Goal: Task Accomplishment & Management: Complete application form

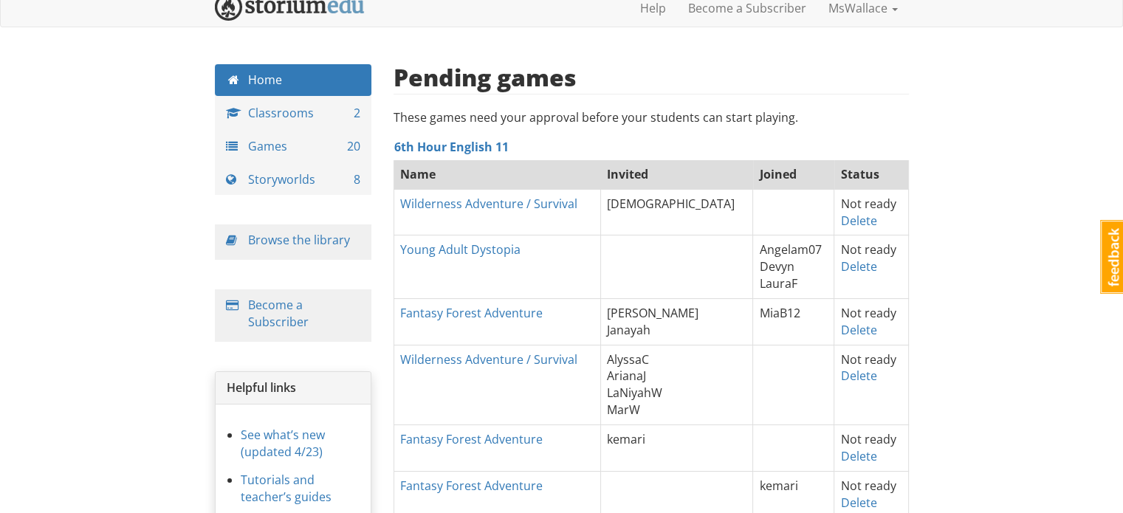
scroll to position [23, 0]
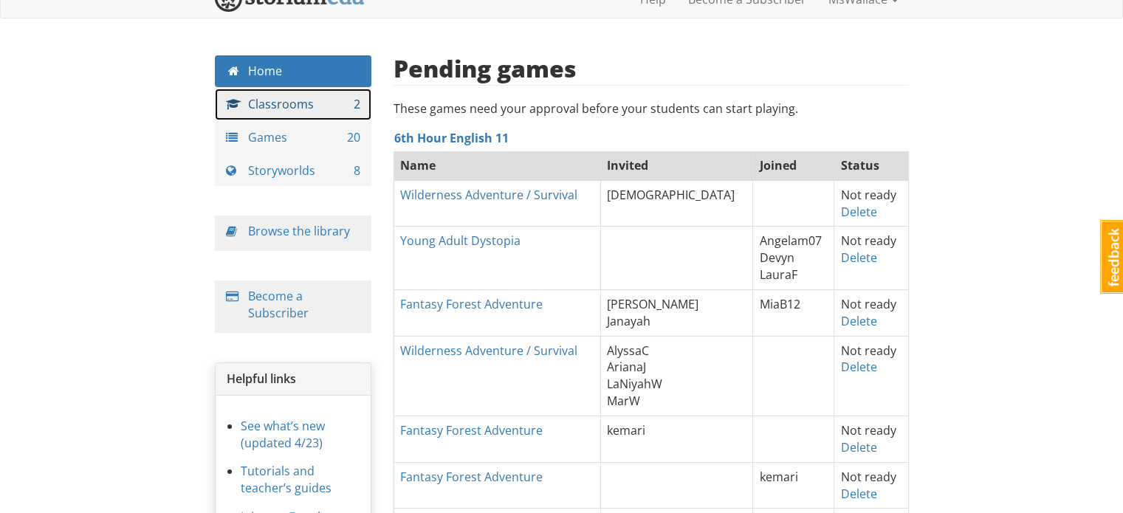
click at [266, 99] on link "Classrooms 2" at bounding box center [293, 105] width 157 height 32
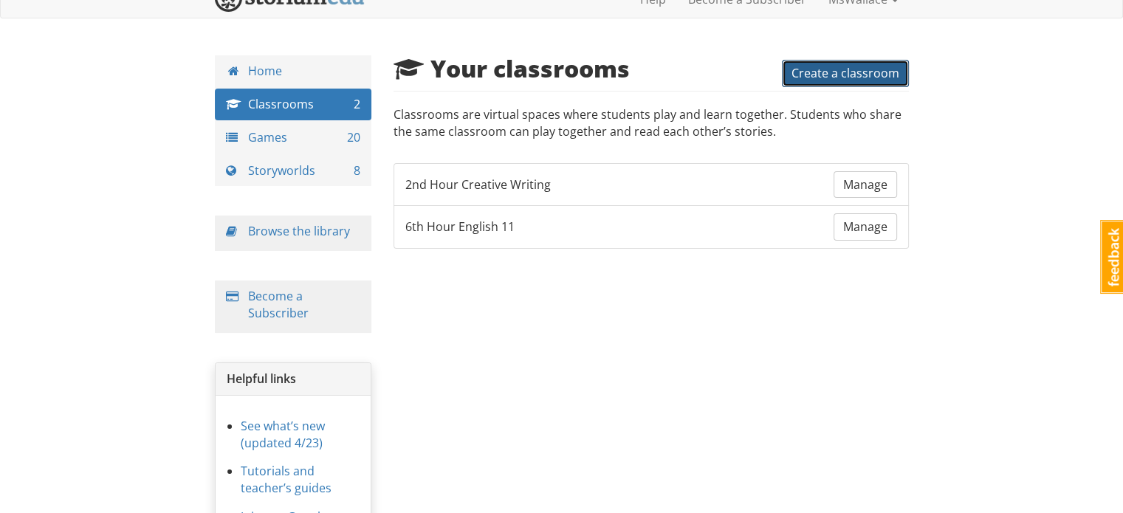
click at [827, 73] on span "Create a classroom" at bounding box center [846, 73] width 108 height 16
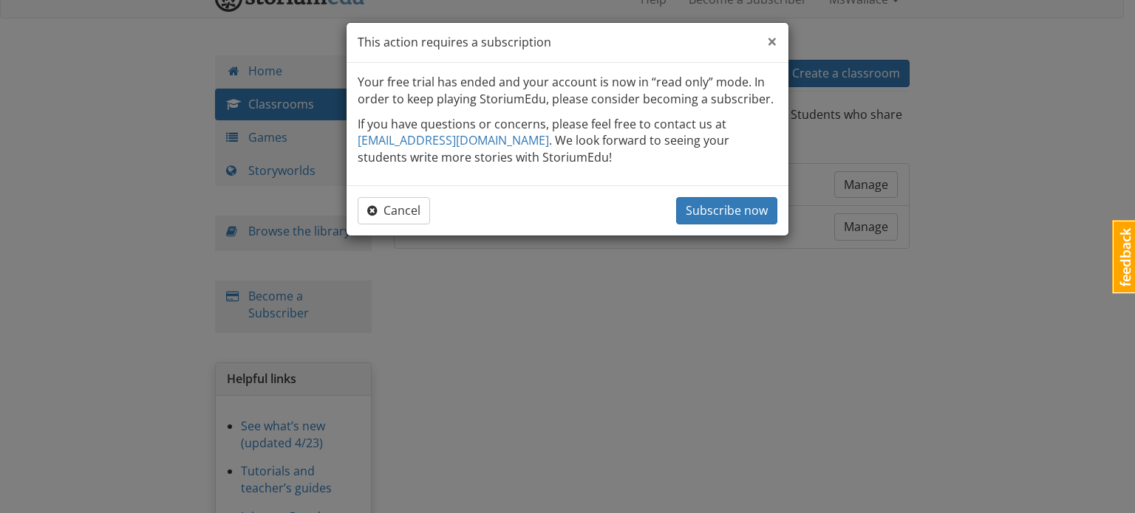
click at [770, 38] on span "×" at bounding box center [772, 41] width 10 height 24
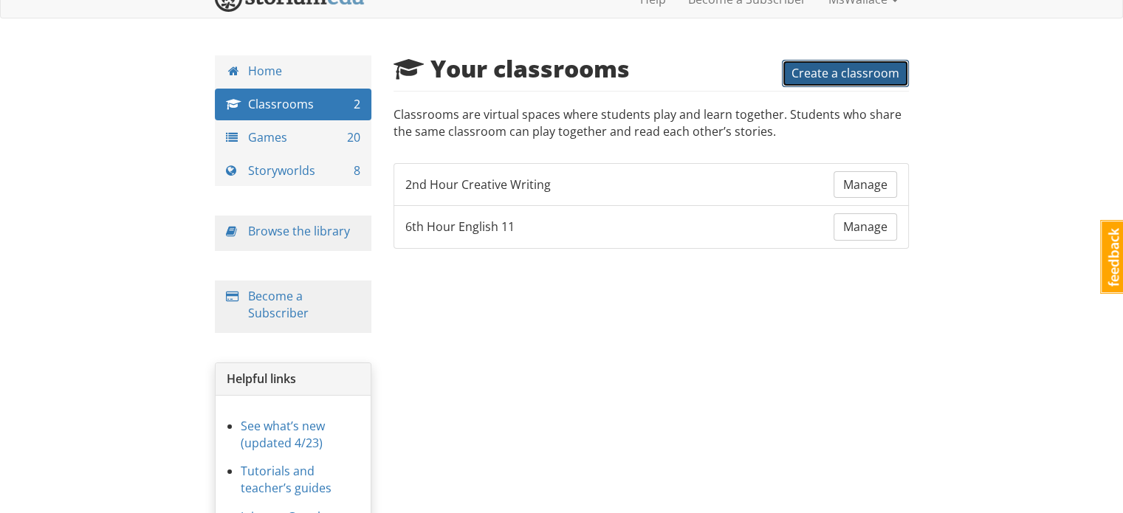
click at [795, 76] on span "Create a classroom" at bounding box center [846, 73] width 108 height 16
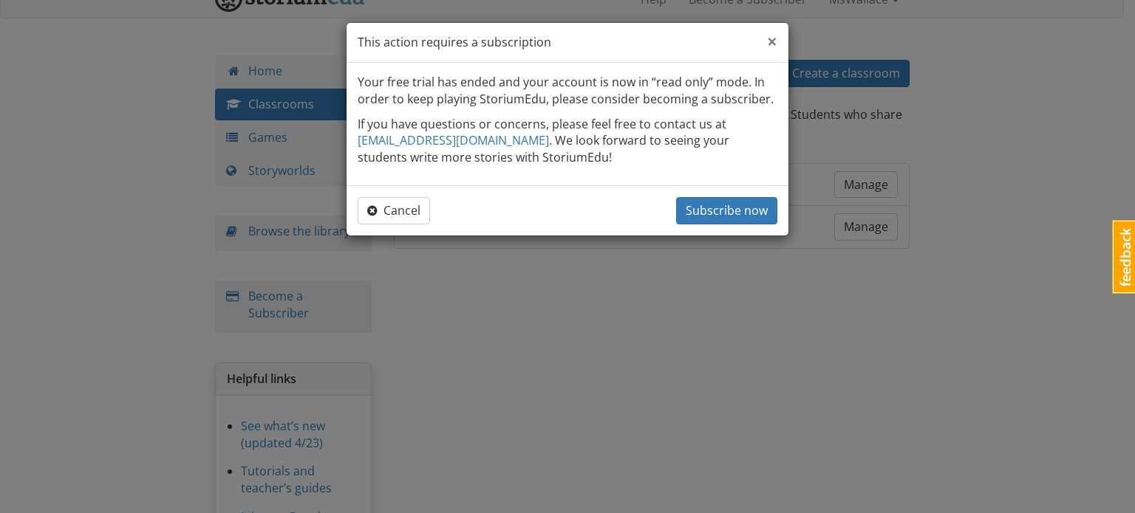
click at [774, 41] on span "×" at bounding box center [772, 41] width 10 height 24
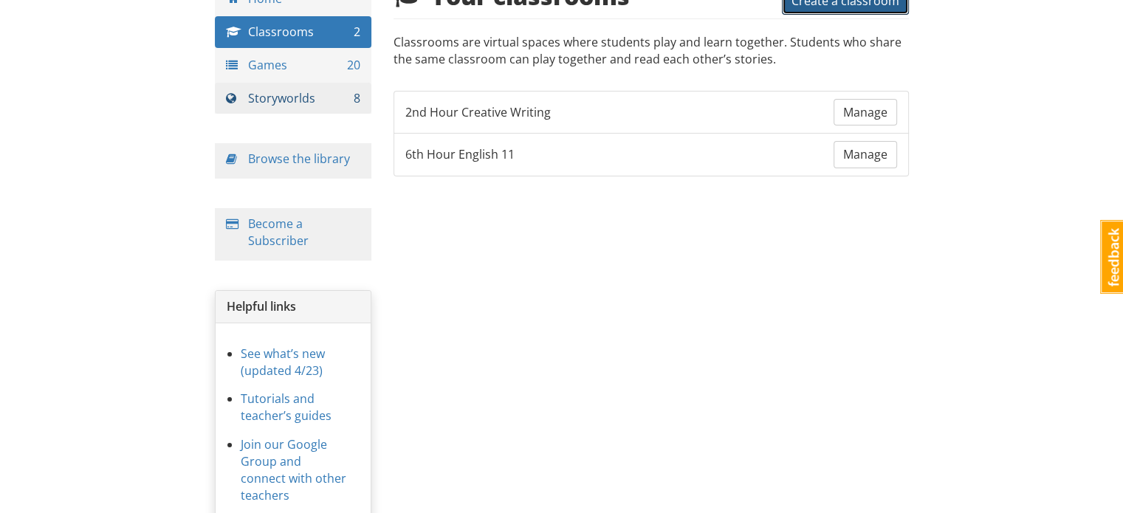
scroll to position [95, 0]
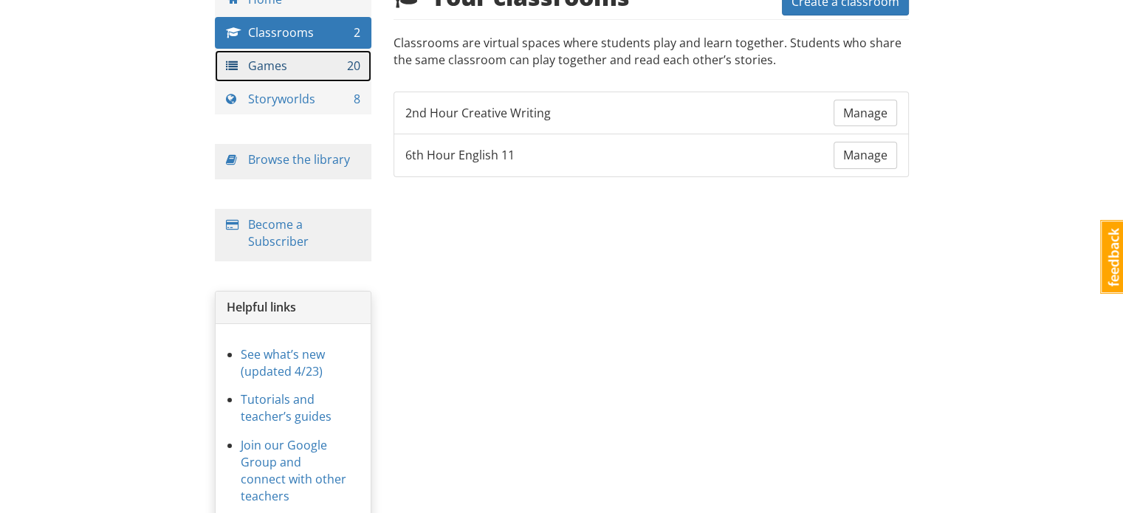
click at [296, 64] on link "Games 20" at bounding box center [293, 66] width 157 height 32
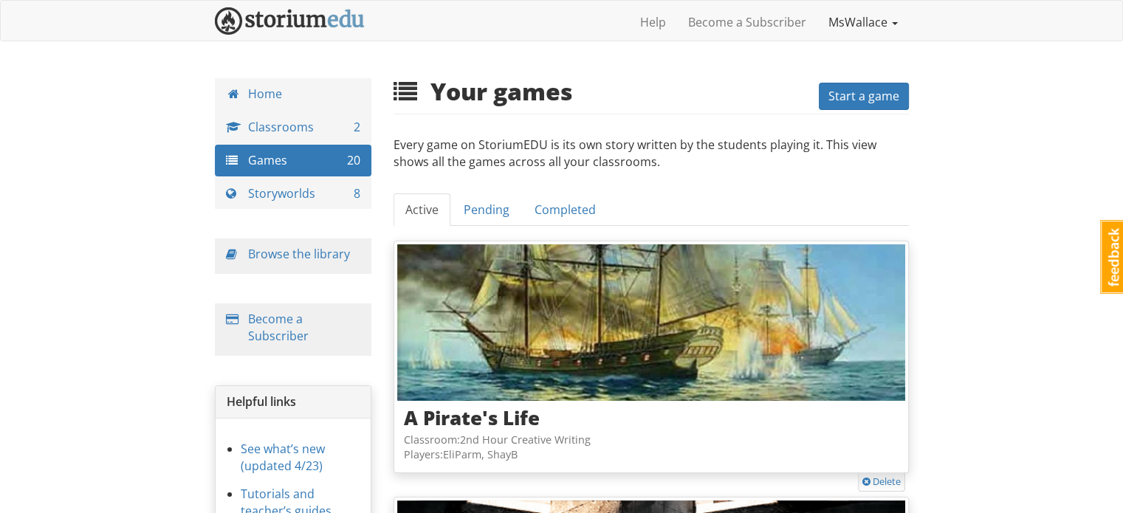
click at [880, 23] on link "MsWallace" at bounding box center [864, 22] width 92 height 37
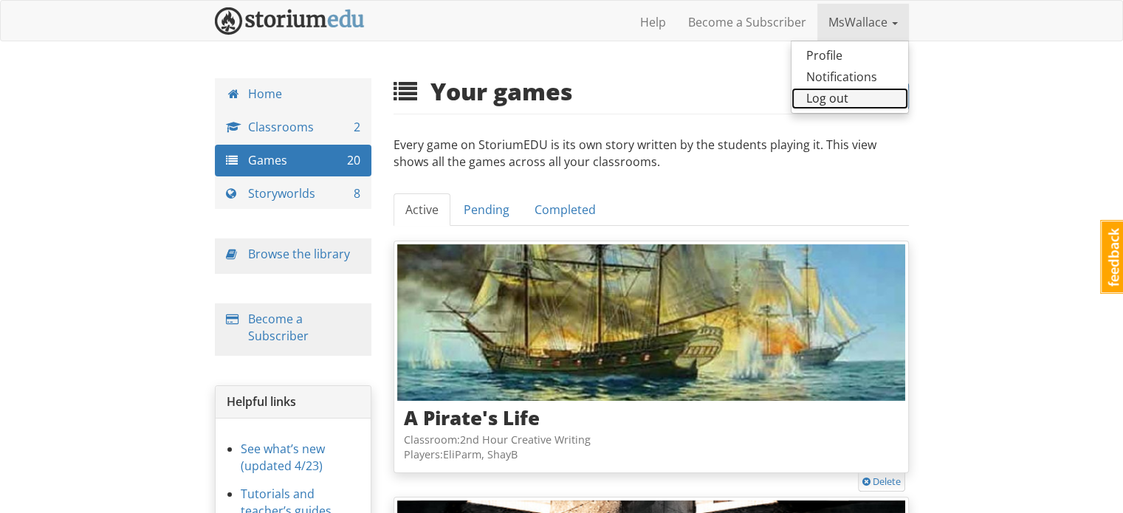
click at [844, 100] on link "Log out" at bounding box center [850, 98] width 117 height 21
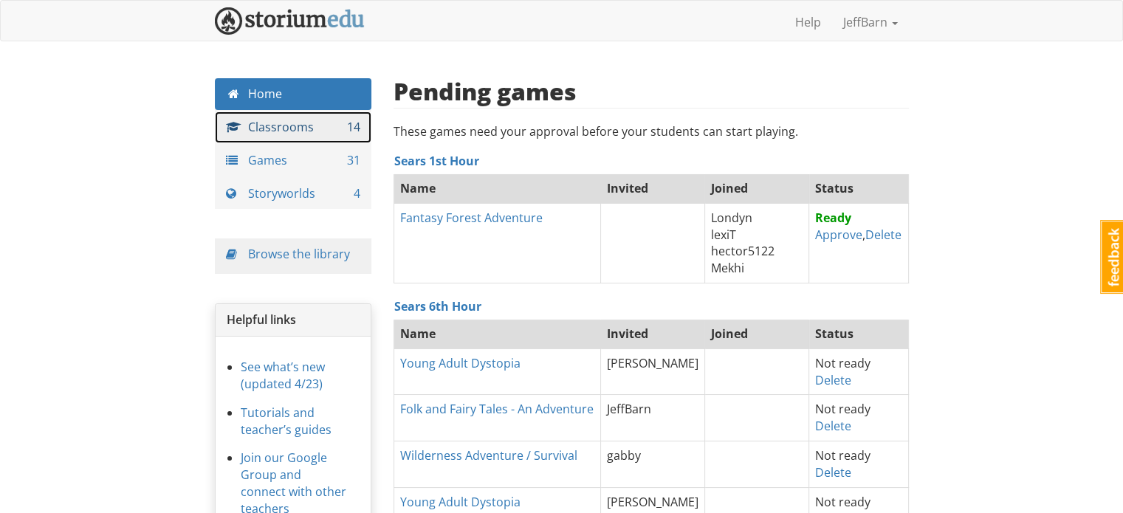
click at [304, 134] on link "Classrooms 14" at bounding box center [293, 128] width 157 height 32
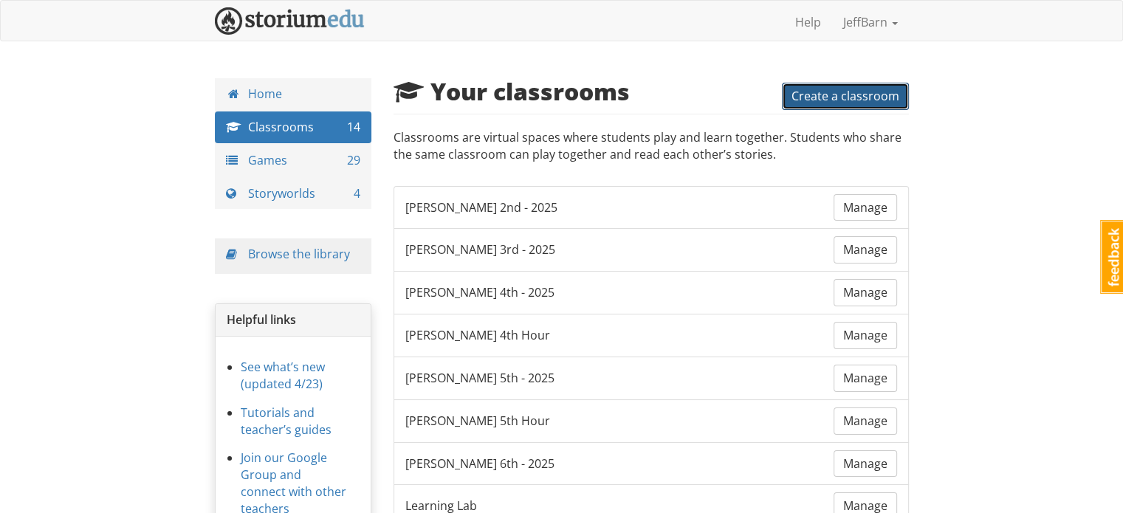
click at [869, 90] on span "Create a classroom" at bounding box center [846, 96] width 108 height 16
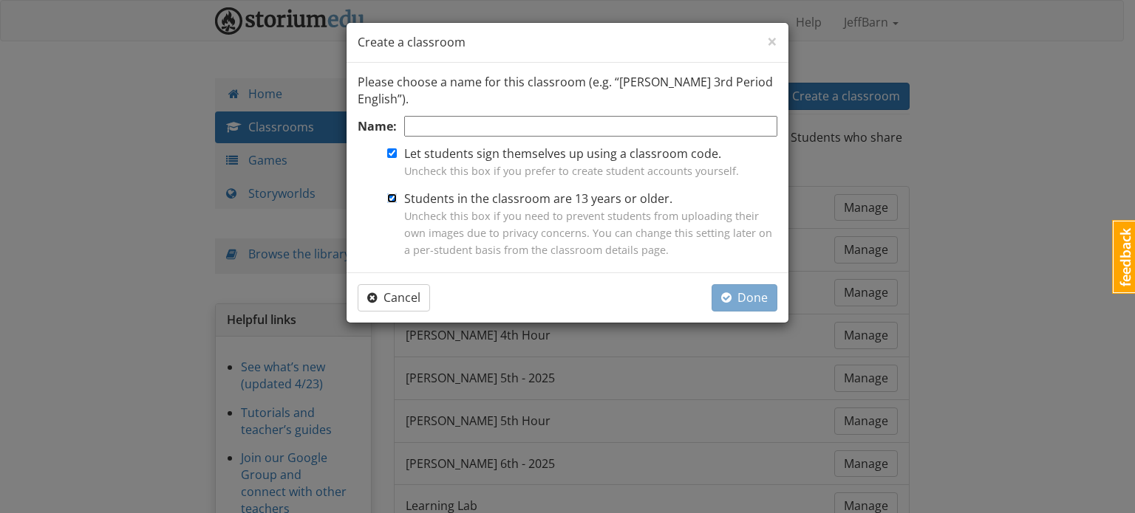
click at [391, 198] on input "Students in the classroom are 13 years or older. Uncheck this box if you need t…" at bounding box center [392, 199] width 10 height 10
checkbox input "false"
click at [445, 129] on input "Name:" at bounding box center [590, 126] width 373 height 21
type input "[PERSON_NAME] 1st Hour CW - 2025"
click at [759, 296] on span "Done" at bounding box center [744, 298] width 47 height 16
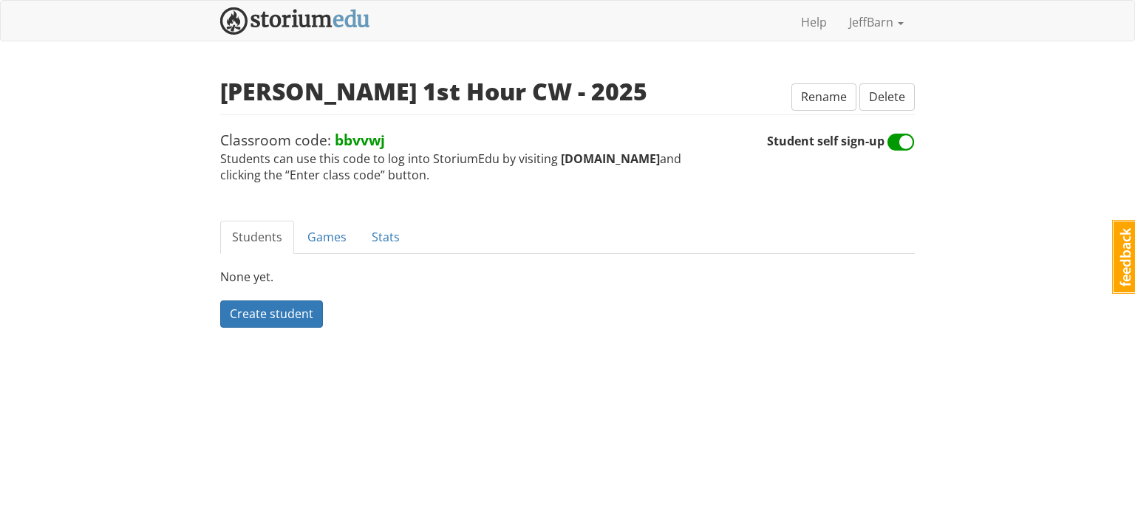
click at [386, 140] on span "Classroom code: bbvvwj Students can use this code to log into StoriumEdu by vis…" at bounding box center [493, 157] width 547 height 54
drag, startPoint x: 386, startPoint y: 140, endPoint x: 335, endPoint y: 134, distance: 51.3
click at [335, 134] on span "Classroom code: bbvvwj Students can use this code to log into StoriumEdu by vis…" at bounding box center [493, 157] width 547 height 54
copy strong "bbvvwj"
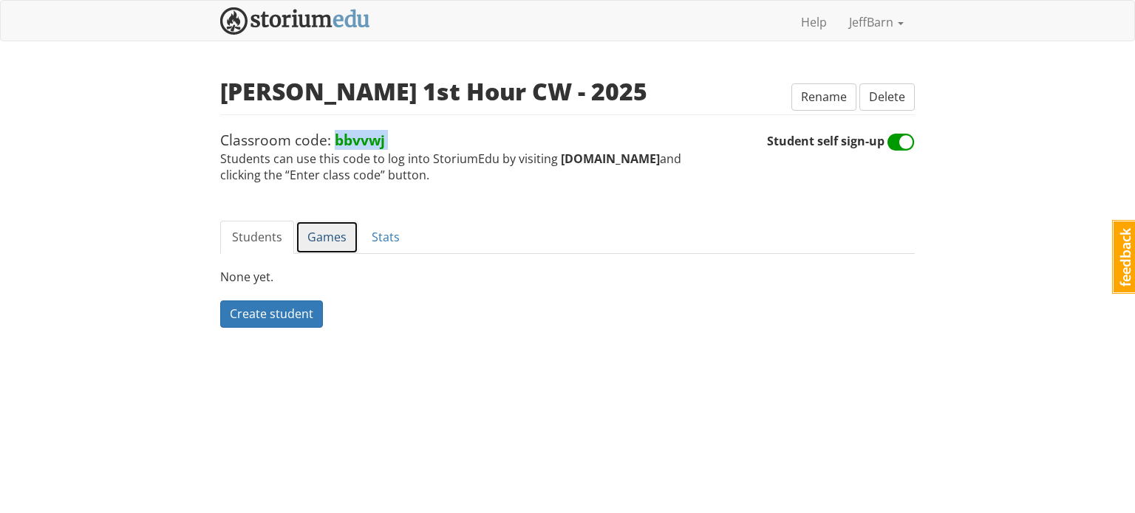
click at [326, 236] on link "Games" at bounding box center [326, 237] width 63 height 33
click at [296, 310] on span "Create a game" at bounding box center [270, 314] width 81 height 16
drag, startPoint x: 387, startPoint y: 140, endPoint x: 335, endPoint y: 141, distance: 51.7
click at [335, 141] on span "Classroom code: bbvvwj Students can use this code to log into StoriumEdu by vis…" at bounding box center [493, 157] width 547 height 54
copy strong "bbvvwj"
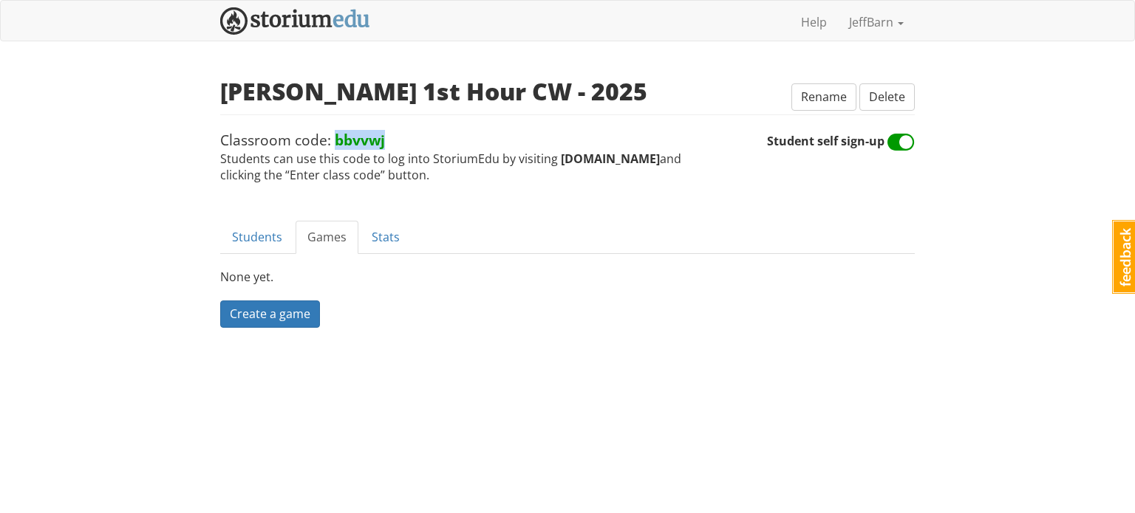
click at [445, 136] on span "Classroom code: bbvvwj Students can use this code to log into StoriumEdu by vis…" at bounding box center [493, 157] width 547 height 54
